Goal: Task Accomplishment & Management: Manage account settings

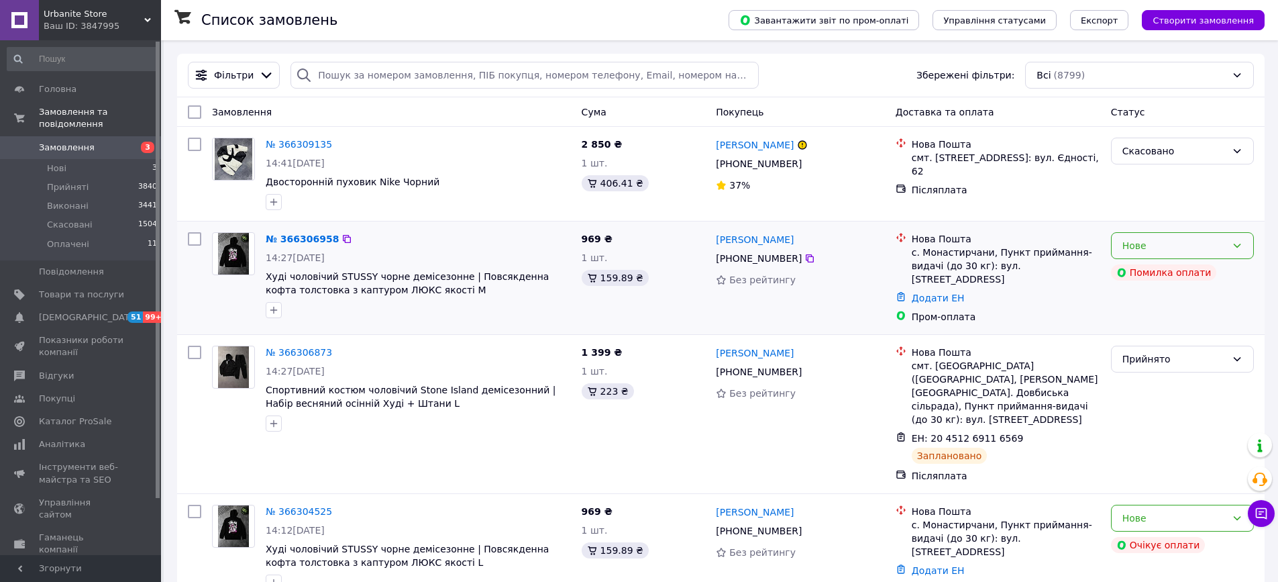
click at [1160, 252] on div "Нове" at bounding box center [1174, 245] width 104 height 15
click at [1130, 326] on li "Скасовано" at bounding box center [1183, 323] width 142 height 24
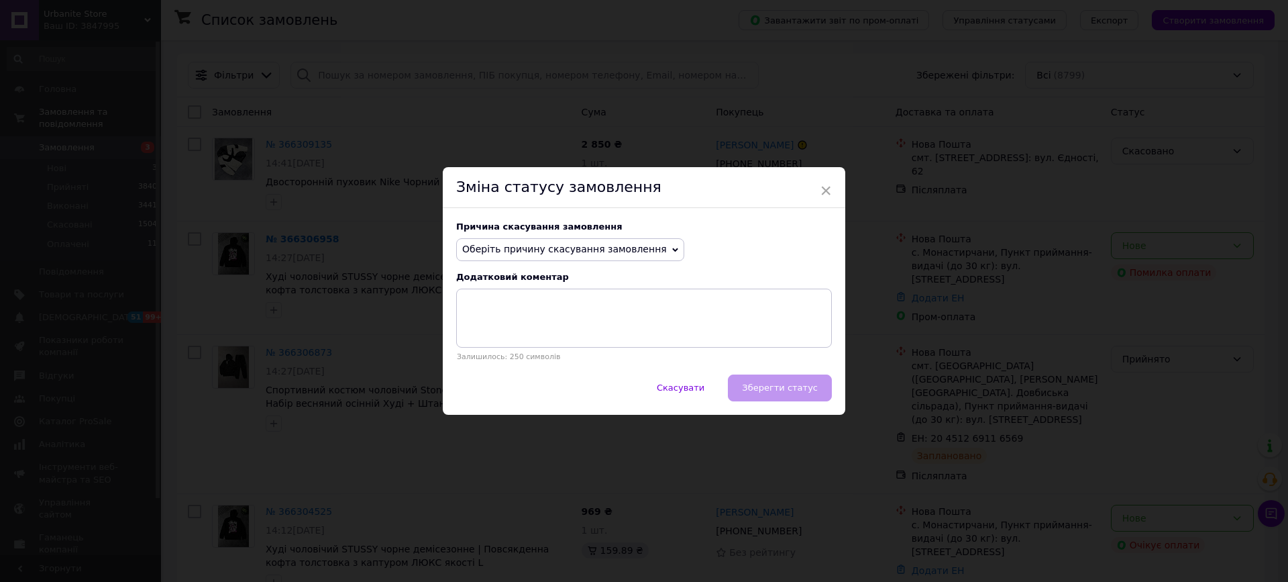
click at [585, 248] on span "Оберіть причину скасування замовлення" at bounding box center [564, 249] width 205 height 11
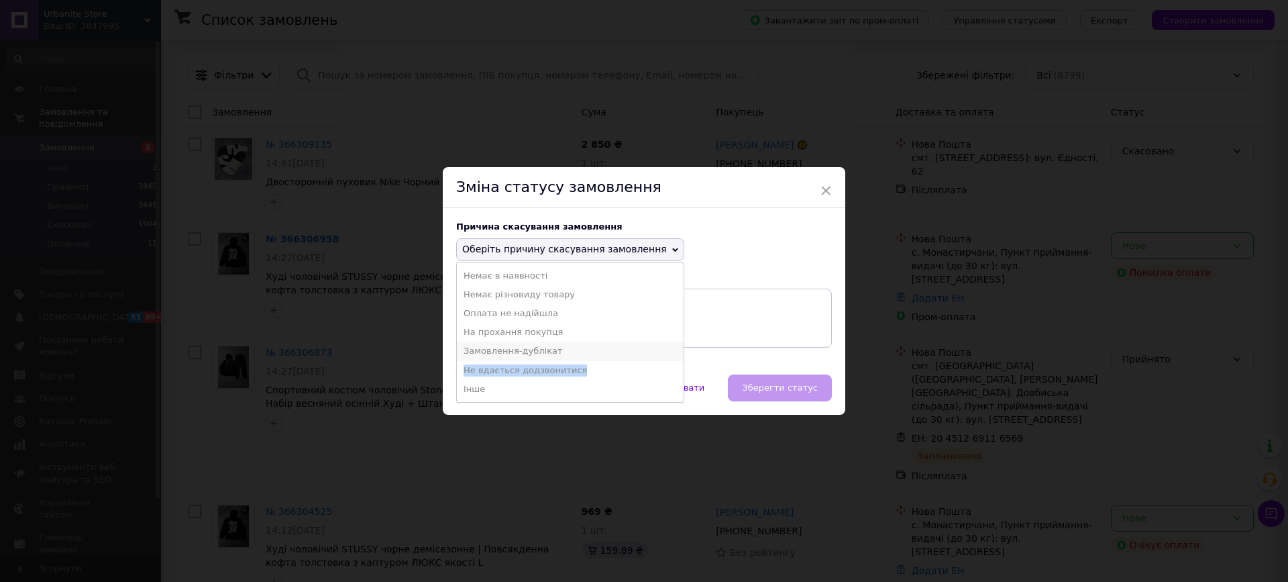
drag, startPoint x: 592, startPoint y: 365, endPoint x: 600, endPoint y: 350, distance: 16.8
click at [600, 350] on ul "Немає в наявності [PERSON_NAME] різновиду товару [PERSON_NAME] не надійшла На п…" at bounding box center [570, 332] width 228 height 140
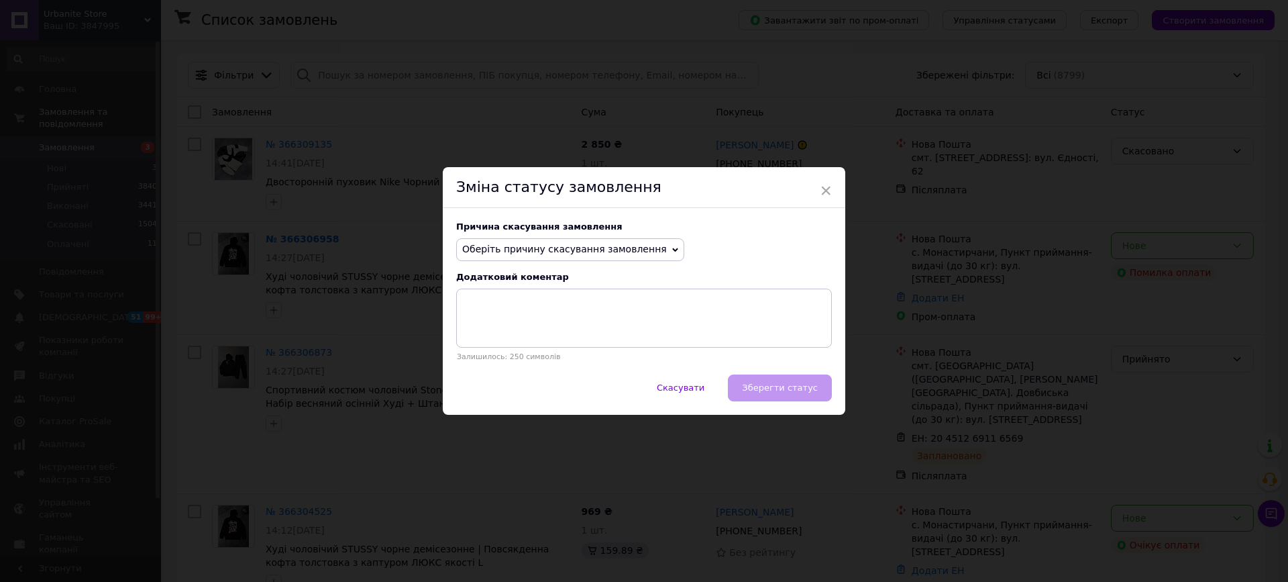
click at [600, 350] on div "Залишилось: 250 символів" at bounding box center [644, 324] width 376 height 72
click at [647, 241] on span "Оберіть причину скасування замовлення" at bounding box center [570, 249] width 228 height 23
click at [582, 342] on li "Замовлення-дублікат" at bounding box center [570, 350] width 227 height 19
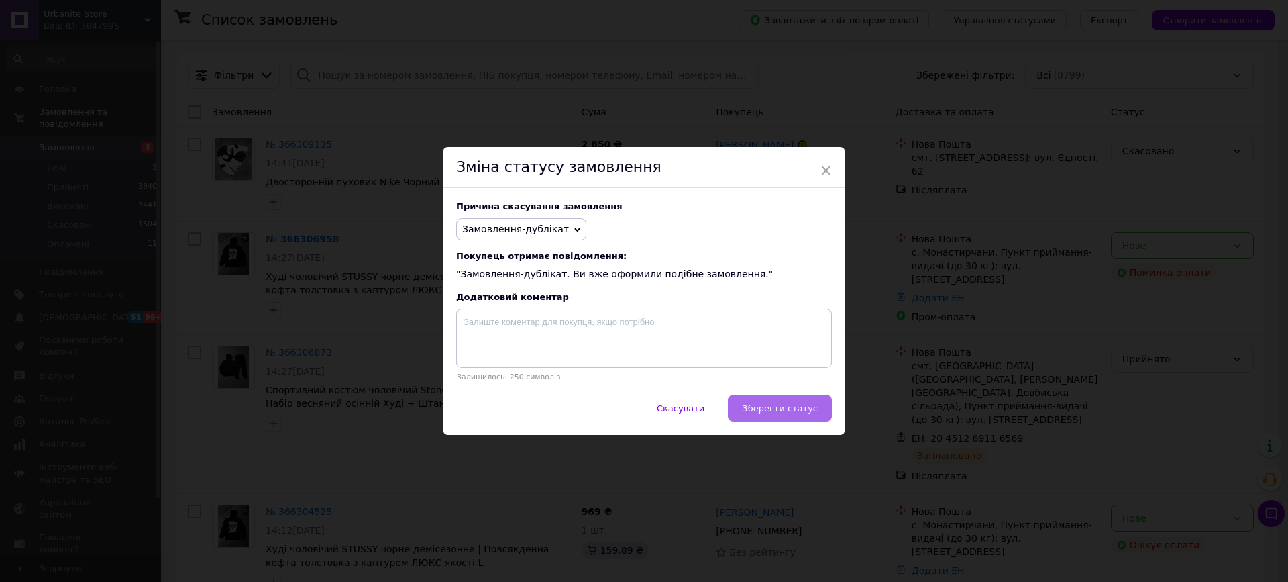
click at [755, 413] on span "Зберегти статус" at bounding box center [780, 408] width 76 height 10
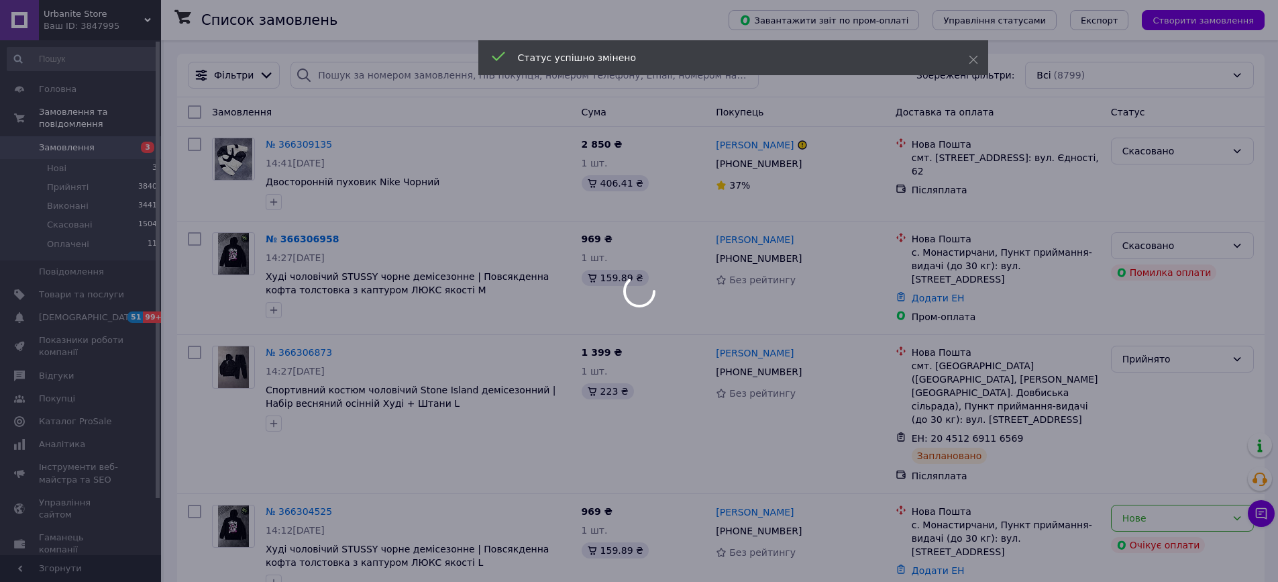
scroll to position [555, 0]
